Goal: Task Accomplishment & Management: Use online tool/utility

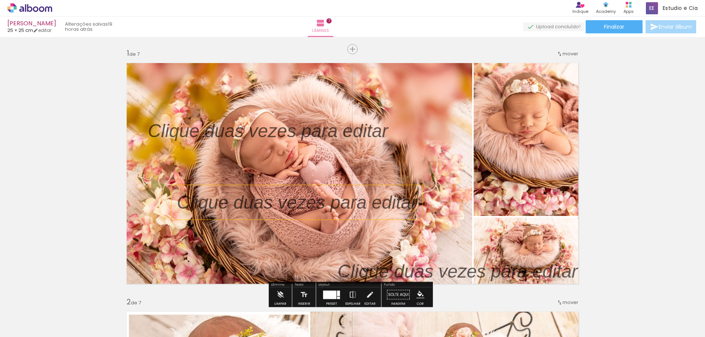
click at [302, 205] on p at bounding box center [302, 203] width 251 height 26
drag, startPoint x: 302, startPoint y: 205, endPoint x: 298, endPoint y: 204, distance: 4.1
click at [298, 204] on quentale-selection at bounding box center [293, 202] width 251 height 35
type input "Sans Serif"
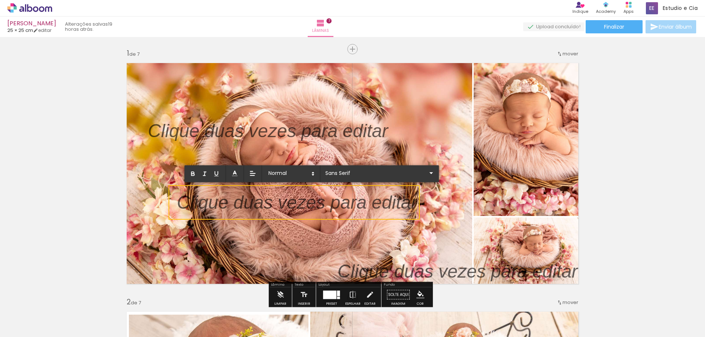
drag, startPoint x: 325, startPoint y: 206, endPoint x: 223, endPoint y: 206, distance: 102.0
click at [223, 206] on p at bounding box center [297, 207] width 240 height 26
click at [248, 204] on p at bounding box center [297, 207] width 240 height 26
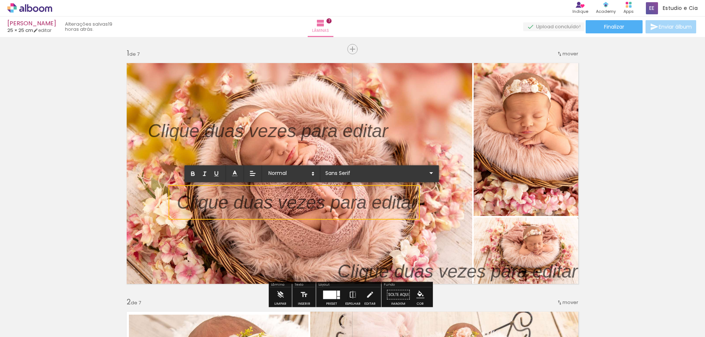
click at [248, 204] on p at bounding box center [297, 207] width 240 height 26
click at [266, 203] on p at bounding box center [297, 207] width 240 height 26
click at [269, 201] on p at bounding box center [297, 207] width 240 height 26
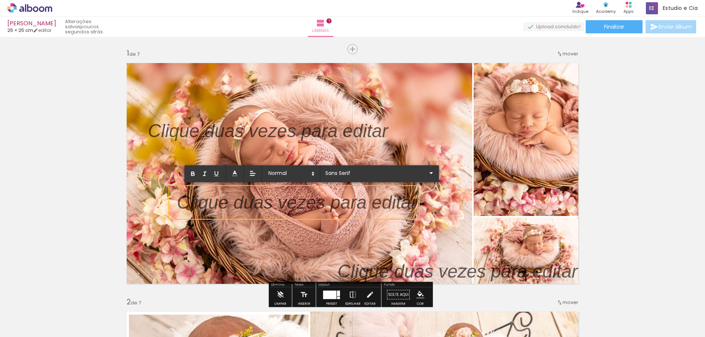
drag, startPoint x: 269, startPoint y: 201, endPoint x: 324, endPoint y: 202, distance: 54.3
click at [351, 202] on p at bounding box center [297, 207] width 240 height 26
click at [204, 201] on p at bounding box center [297, 207] width 240 height 26
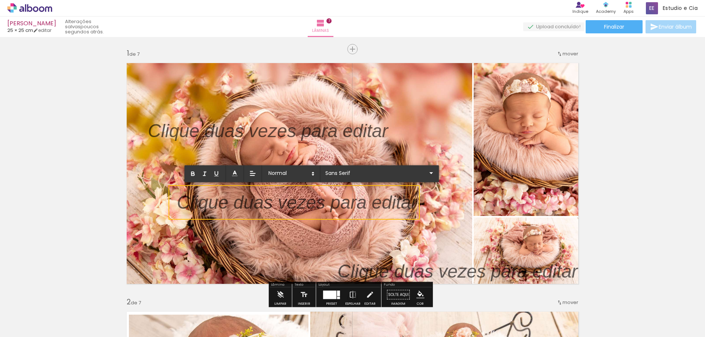
click at [199, 203] on p at bounding box center [297, 207] width 240 height 26
click at [250, 131] on p at bounding box center [273, 131] width 251 height 26
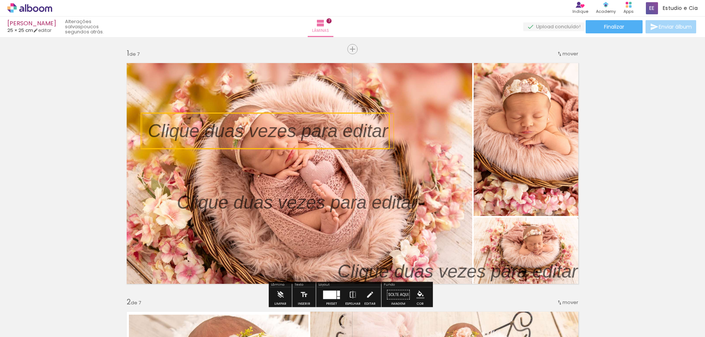
click at [281, 132] on quentale-selection at bounding box center [265, 131] width 249 height 37
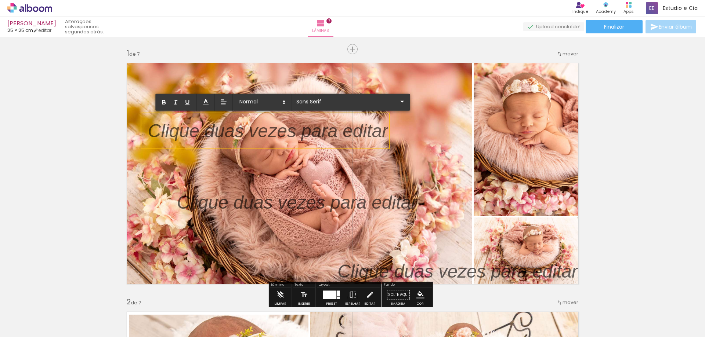
click at [281, 132] on p at bounding box center [268, 136] width 240 height 26
click at [389, 289] on paper-button "Solte aqui Imagem" at bounding box center [398, 297] width 26 height 19
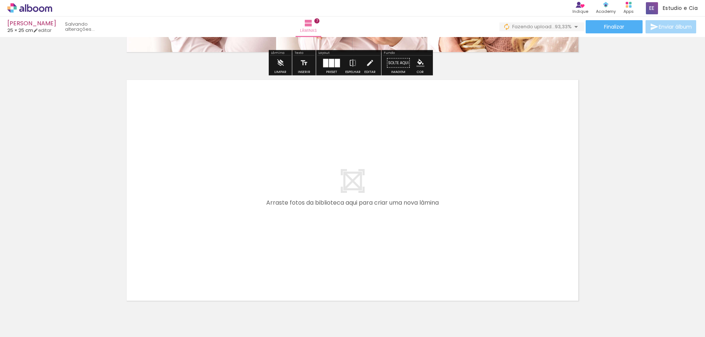
scroll to position [1762, 0]
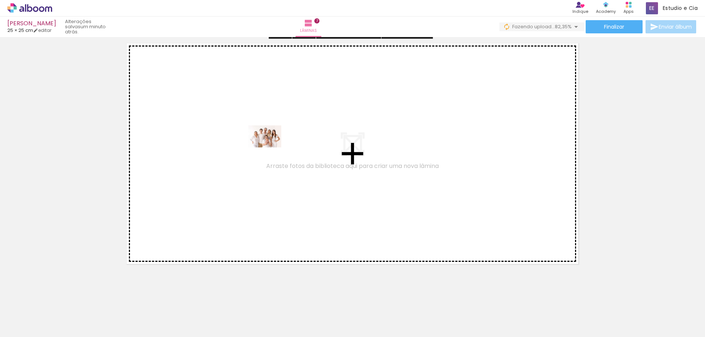
drag, startPoint x: 655, startPoint y: 319, endPoint x: 266, endPoint y: 147, distance: 425.5
click at [266, 147] on quentale-workspace at bounding box center [352, 168] width 705 height 337
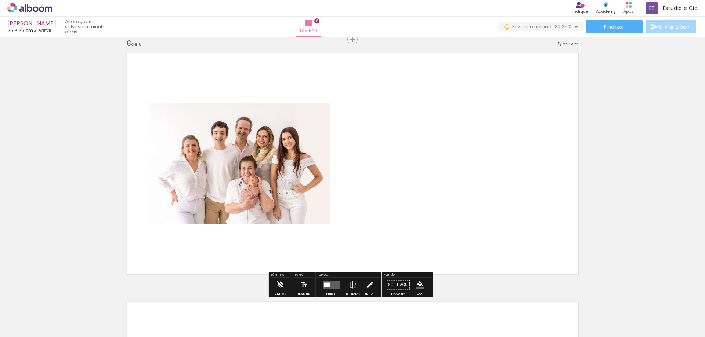
scroll to position [1752, 0]
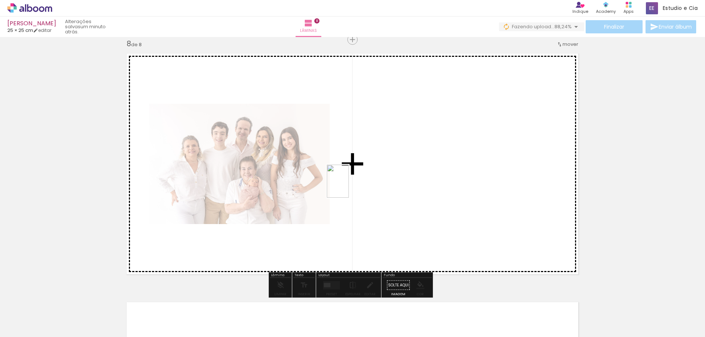
drag, startPoint x: 696, startPoint y: 320, endPoint x: 349, endPoint y: 187, distance: 371.6
click at [349, 187] on quentale-workspace at bounding box center [352, 168] width 705 height 337
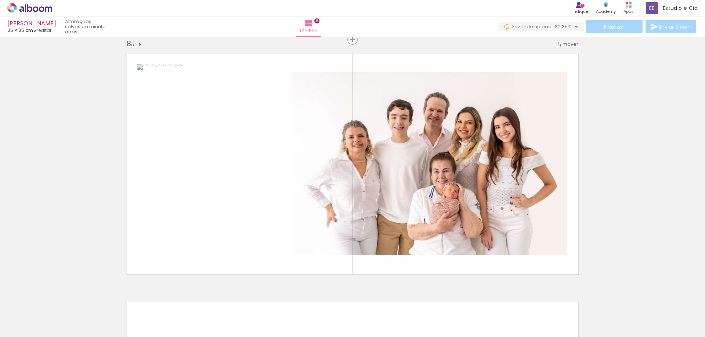
scroll to position [0, 57]
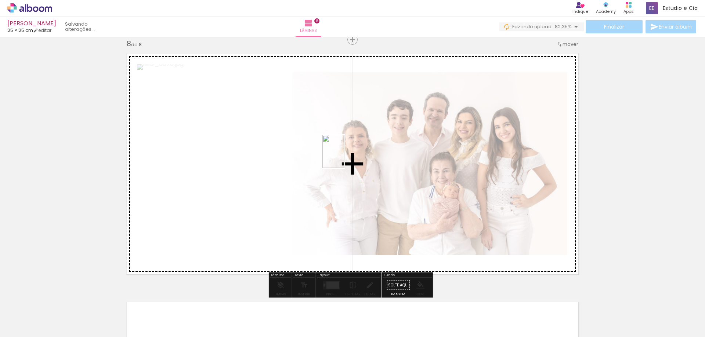
drag, startPoint x: 678, startPoint y: 314, endPoint x: 312, endPoint y: 141, distance: 405.4
click at [312, 141] on quentale-workspace at bounding box center [352, 168] width 705 height 337
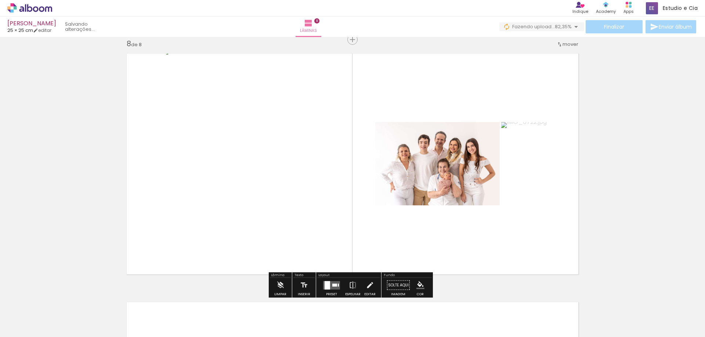
click at [334, 283] on quentale-layouter at bounding box center [331, 285] width 17 height 8
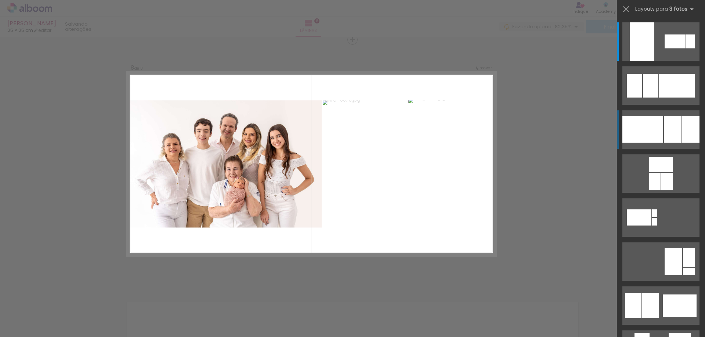
click at [660, 127] on div at bounding box center [642, 129] width 41 height 26
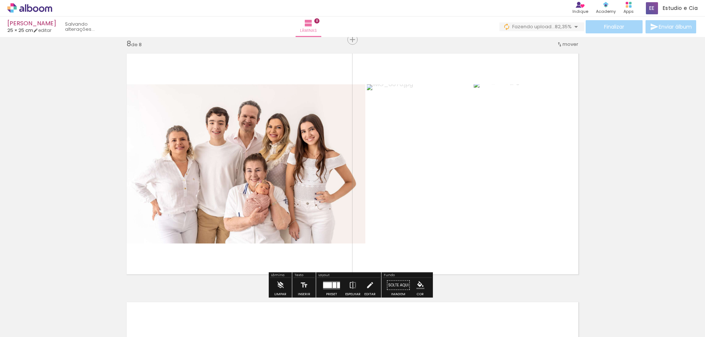
click at [333, 284] on div at bounding box center [335, 285] width 4 height 6
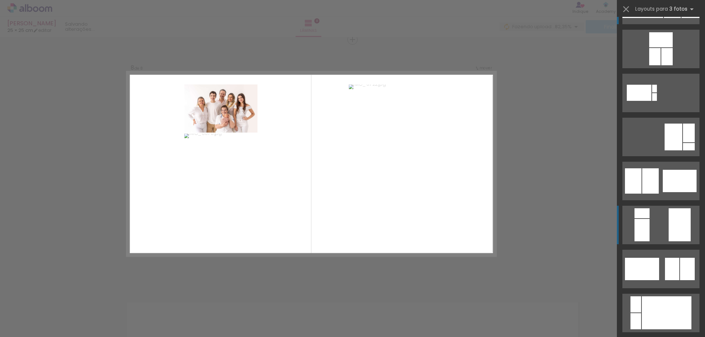
scroll to position [162, 0]
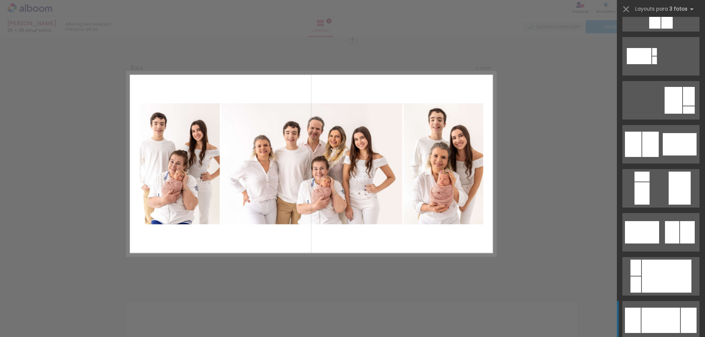
click at [663, 320] on div at bounding box center [660, 320] width 39 height 25
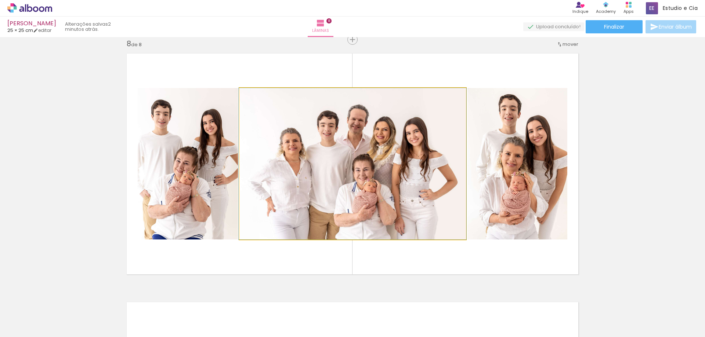
click at [420, 189] on quentale-photo at bounding box center [352, 164] width 226 height 152
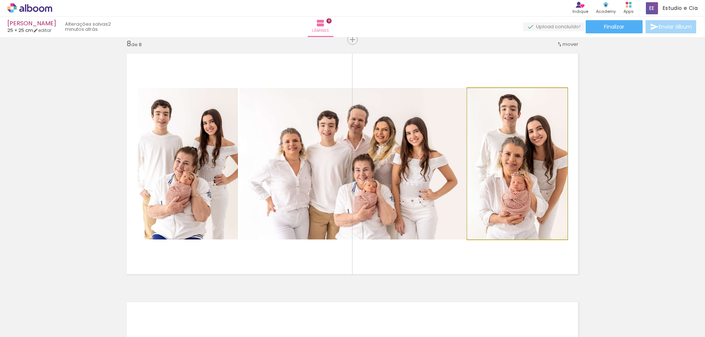
click at [503, 181] on quentale-photo at bounding box center [517, 164] width 100 height 152
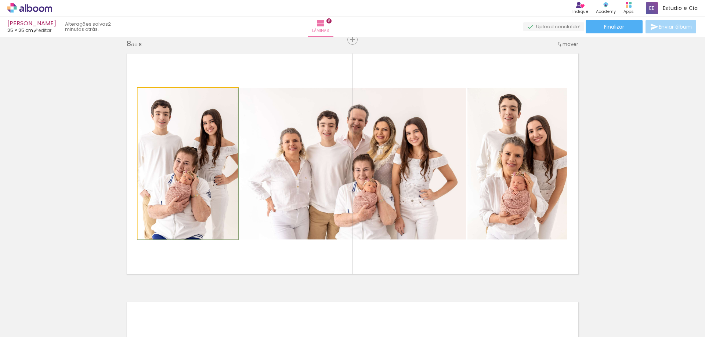
click at [223, 188] on quentale-photo at bounding box center [188, 164] width 100 height 152
click at [224, 224] on quentale-photo at bounding box center [188, 164] width 100 height 152
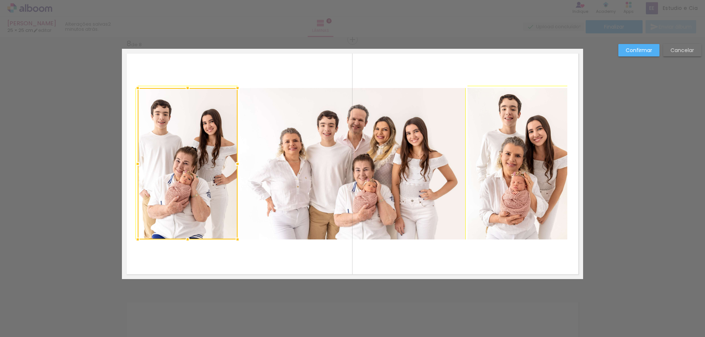
drag, startPoint x: 236, startPoint y: 240, endPoint x: 244, endPoint y: 245, distance: 9.4
click at [244, 245] on album-spread "8 de 8" at bounding box center [352, 164] width 461 height 231
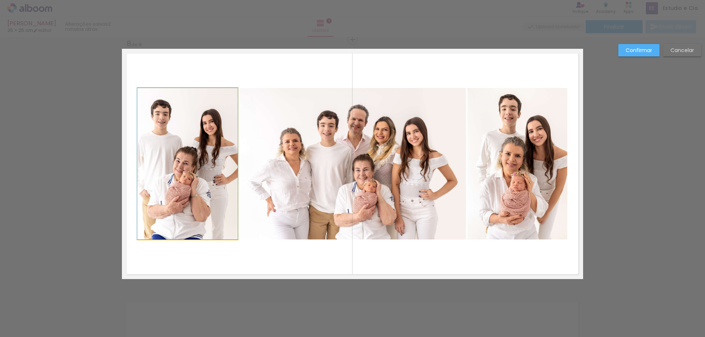
click at [232, 236] on quentale-photo at bounding box center [188, 164] width 100 height 152
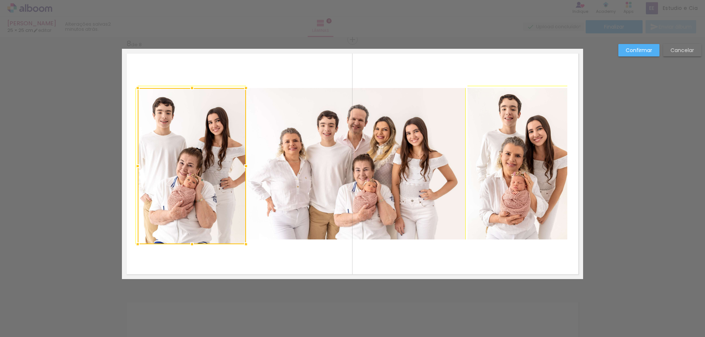
drag, startPoint x: 234, startPoint y: 238, endPoint x: 240, endPoint y: 246, distance: 9.9
click at [240, 246] on div at bounding box center [246, 244] width 15 height 15
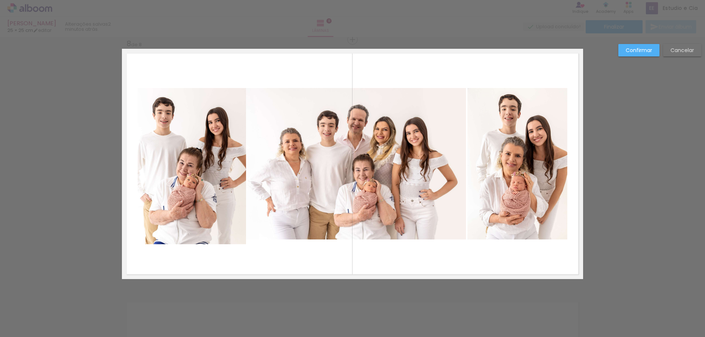
click at [152, 242] on quentale-photo at bounding box center [192, 166] width 108 height 156
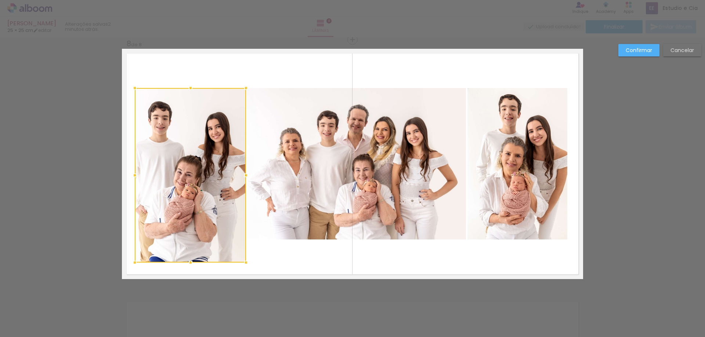
drag, startPoint x: 137, startPoint y: 245, endPoint x: 127, endPoint y: 255, distance: 14.1
click at [127, 255] on div at bounding box center [134, 262] width 15 height 15
click at [184, 225] on quentale-photo at bounding box center [190, 175] width 111 height 175
click at [194, 226] on div at bounding box center [190, 175] width 111 height 175
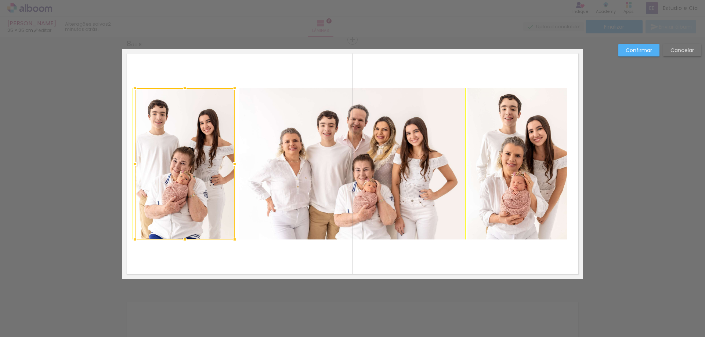
drag, startPoint x: 244, startPoint y: 263, endPoint x: 236, endPoint y: 244, distance: 20.1
click at [236, 244] on div at bounding box center [234, 239] width 15 height 15
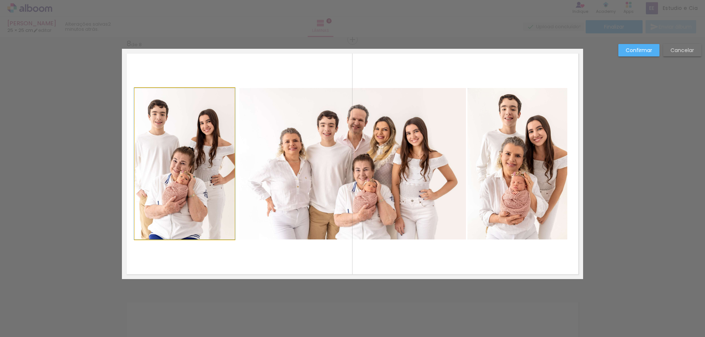
click at [217, 220] on quentale-photo at bounding box center [185, 164] width 100 height 152
click at [217, 220] on div at bounding box center [185, 164] width 100 height 152
